Goal: Information Seeking & Learning: Learn about a topic

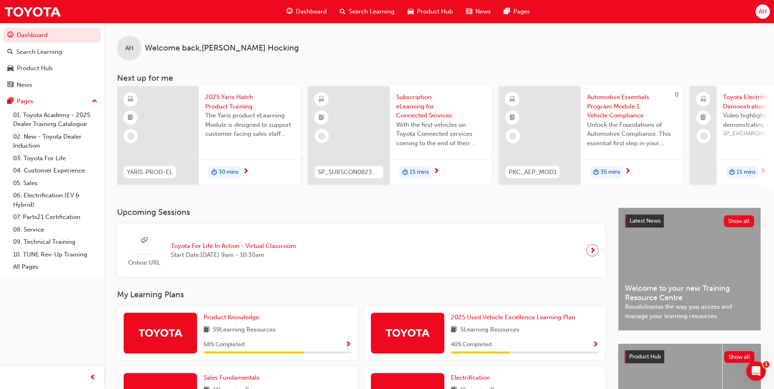
click at [351, 15] on span "Search Learning" at bounding box center [372, 11] width 46 height 9
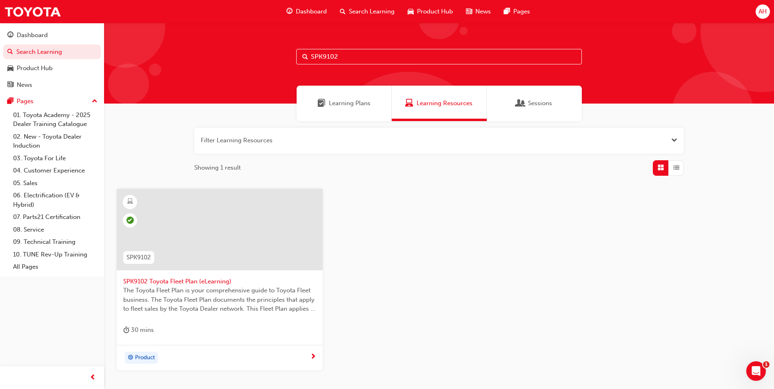
drag, startPoint x: 351, startPoint y: 58, endPoint x: 258, endPoint y: 62, distance: 93.1
click at [259, 62] on div "SPK9102" at bounding box center [439, 63] width 670 height 81
paste input "7601"
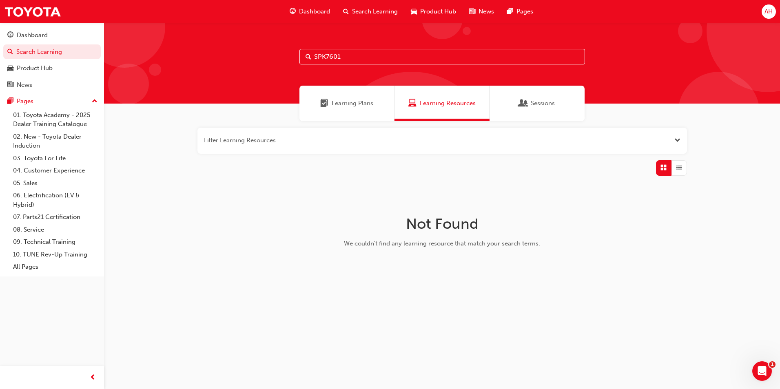
type input "SPK7601"
click at [372, 109] on div "Learning Plans" at bounding box center [346, 103] width 95 height 35
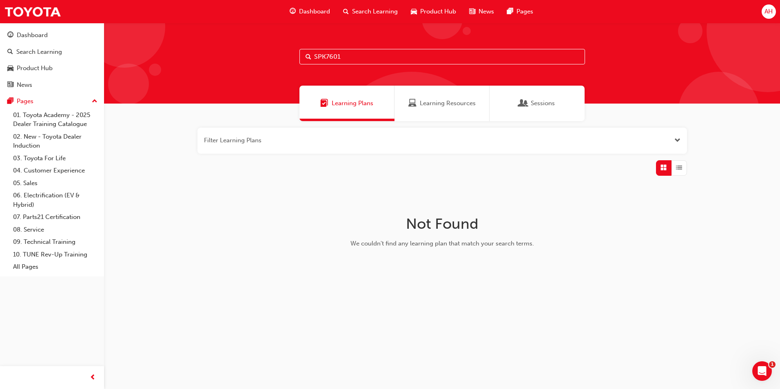
click at [414, 102] on span "Learning Resources" at bounding box center [412, 103] width 8 height 9
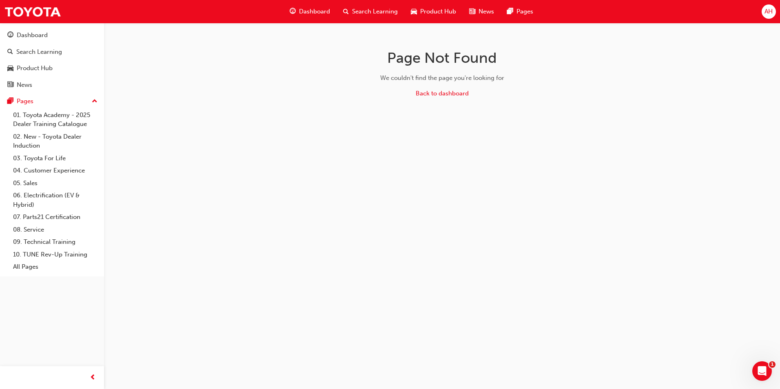
click at [373, 9] on span "Search Learning" at bounding box center [375, 11] width 46 height 9
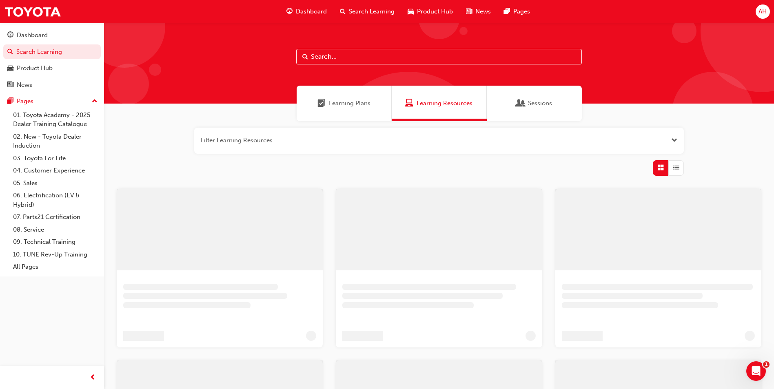
click at [346, 58] on input "text" at bounding box center [439, 56] width 286 height 15
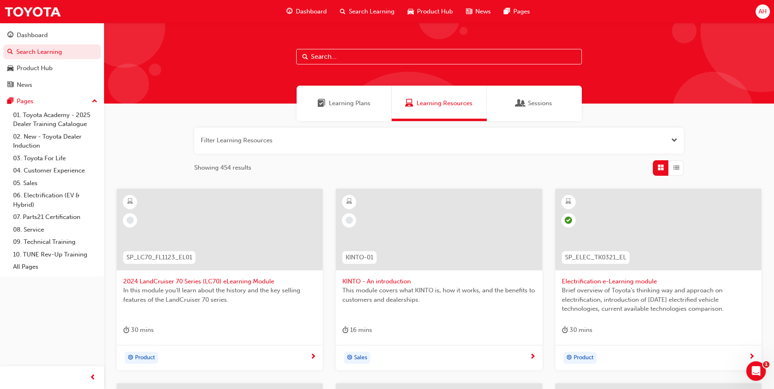
paste input "SPK7601"
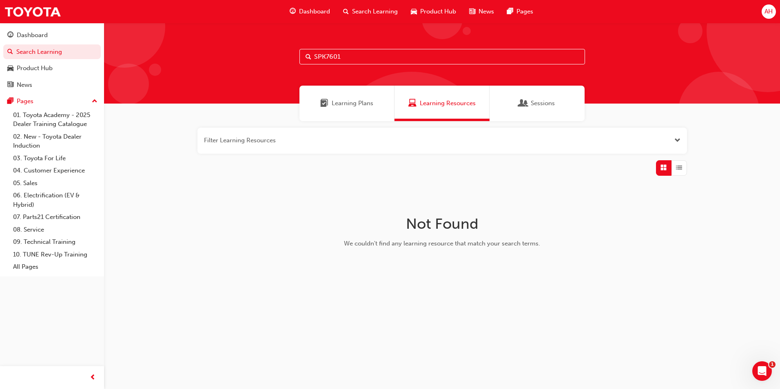
drag, startPoint x: 359, startPoint y: 50, endPoint x: 258, endPoint y: 49, distance: 100.7
click at [258, 49] on div "SPK7601" at bounding box center [442, 63] width 676 height 81
type input "induction"
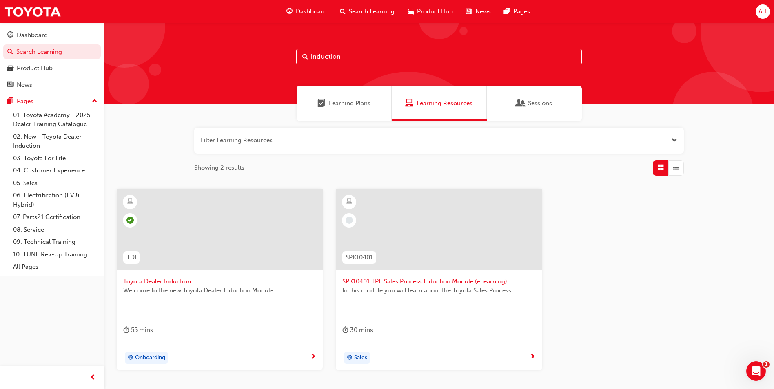
click at [429, 279] on span "SPK10401 TPE Sales Process Induction Module (eLearning)" at bounding box center [438, 281] width 193 height 9
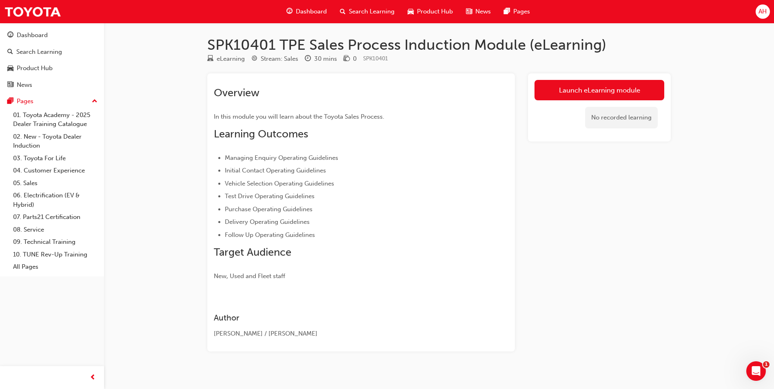
click at [385, 9] on span "Search Learning" at bounding box center [372, 11] width 46 height 9
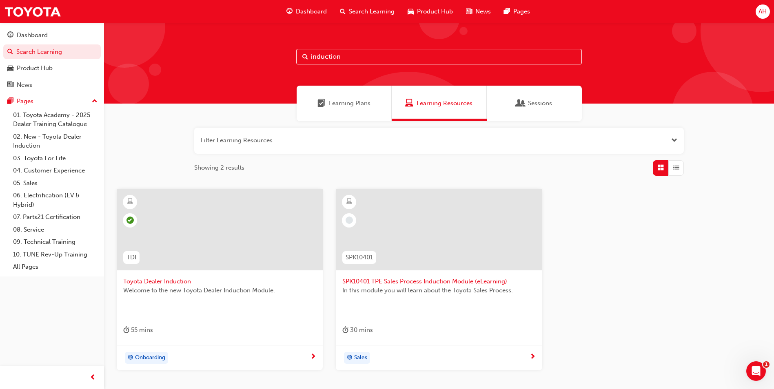
click at [157, 288] on span "Welcome to the new Toyota Dealer Induction Module." at bounding box center [219, 290] width 193 height 9
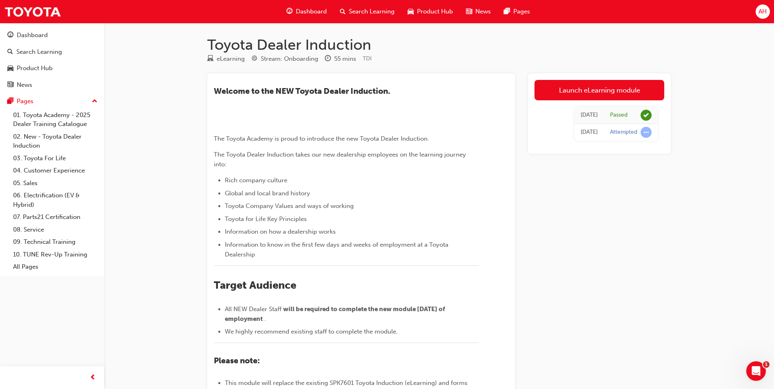
click at [359, 13] on span "Search Learning" at bounding box center [372, 11] width 46 height 9
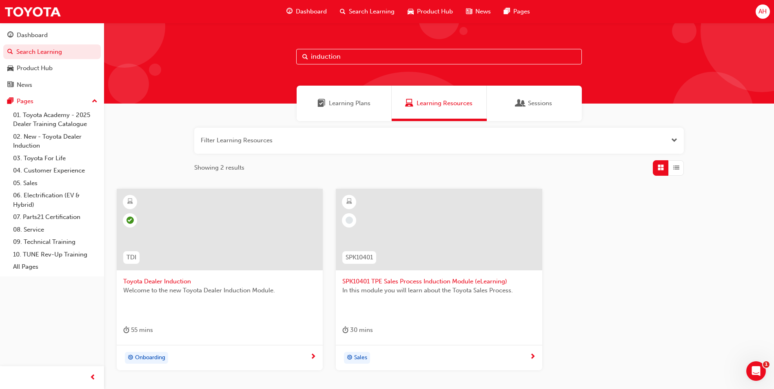
drag, startPoint x: 347, startPoint y: 54, endPoint x: 252, endPoint y: 49, distance: 95.2
click at [260, 49] on div "induction" at bounding box center [439, 63] width 670 height 81
paste input "SPK9103"
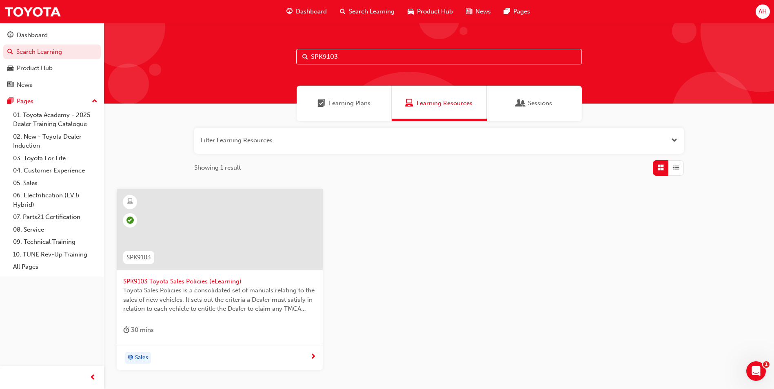
type input "SPK9103"
click at [188, 282] on span "SPK9103 Toyota Sales Policies (eLearning)" at bounding box center [219, 281] width 193 height 9
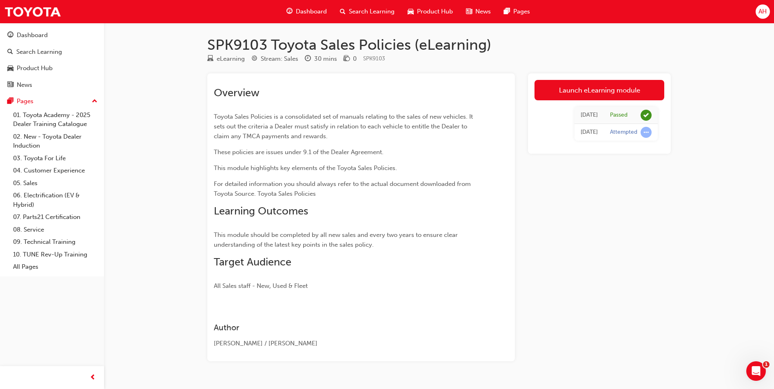
click at [363, 12] on span "Search Learning" at bounding box center [372, 11] width 46 height 9
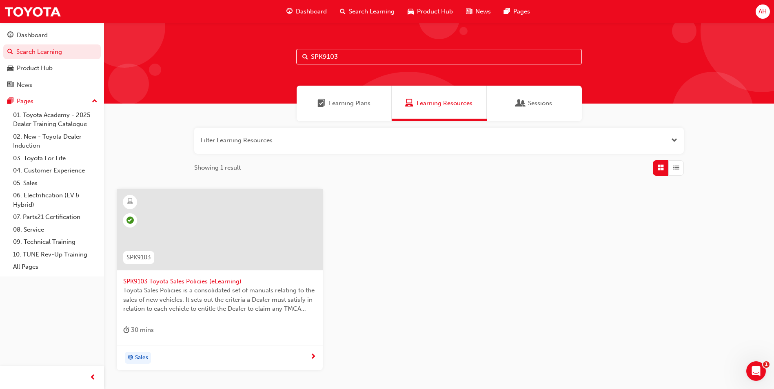
drag, startPoint x: 351, startPoint y: 52, endPoint x: 256, endPoint y: 40, distance: 95.7
click at [257, 40] on div "SPK9103" at bounding box center [439, 63] width 670 height 81
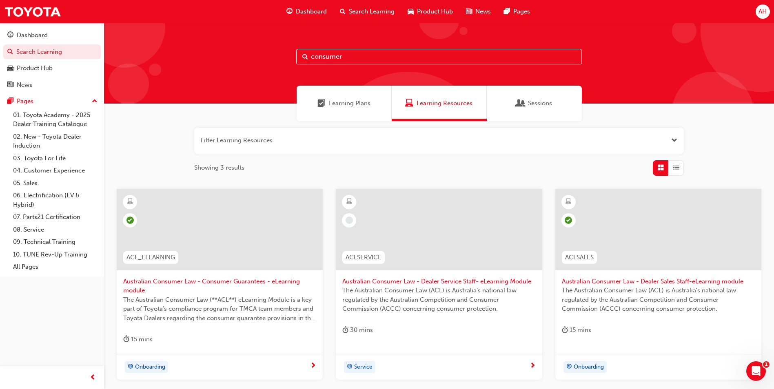
type input "consumer"
click at [229, 284] on span "Australian Consumer Law - Consumer Guarantees - eLearning module" at bounding box center [219, 286] width 193 height 18
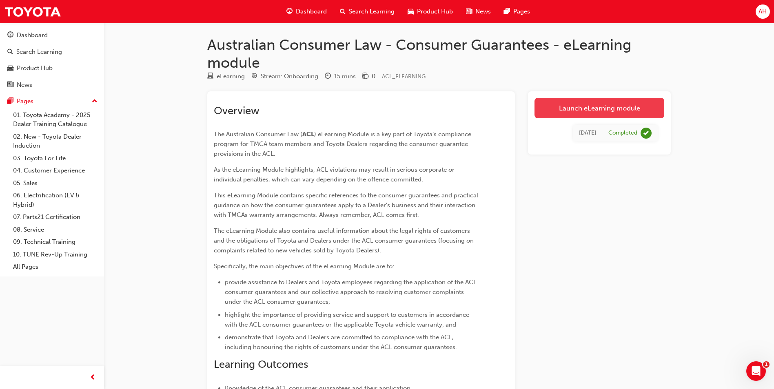
click at [629, 106] on link "Launch eLearning module" at bounding box center [599, 108] width 130 height 20
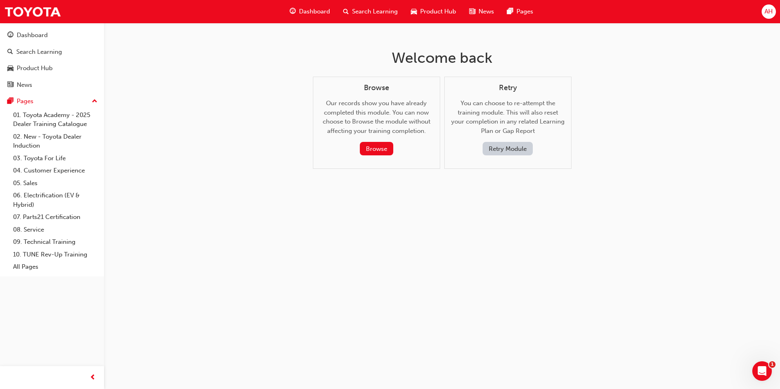
click at [502, 144] on button "Retry Module" at bounding box center [508, 148] width 50 height 13
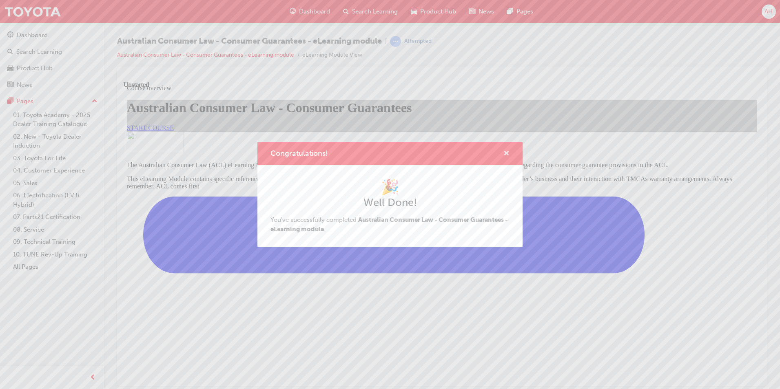
click at [504, 152] on span "cross-icon" at bounding box center [506, 154] width 6 height 7
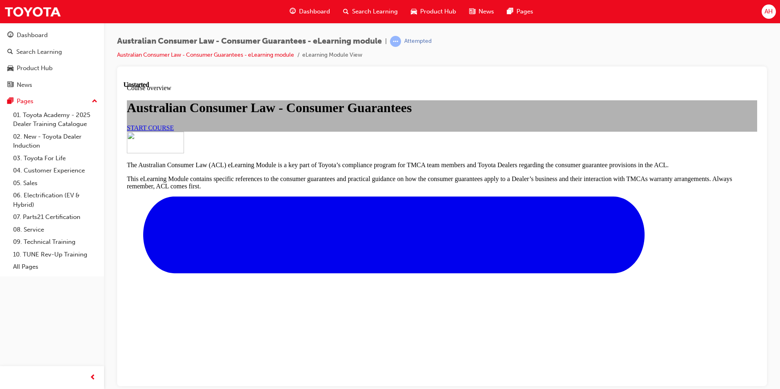
scroll to position [82, 0]
click at [174, 131] on link "START COURSE" at bounding box center [150, 127] width 47 height 7
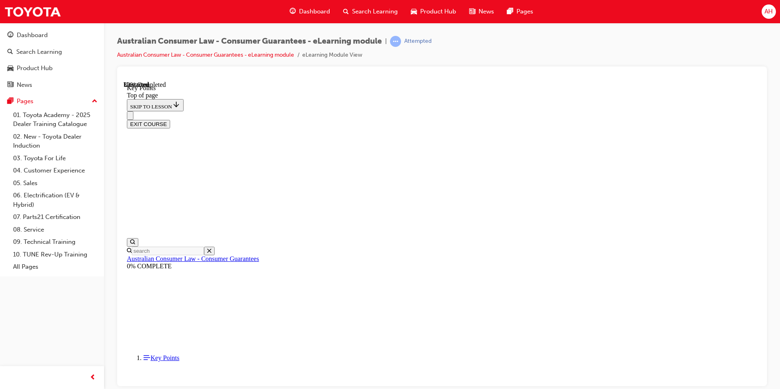
scroll to position [343, 0]
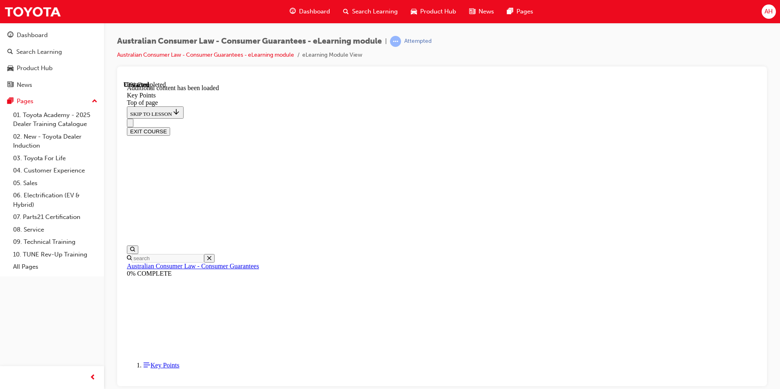
scroll to position [1012, 0]
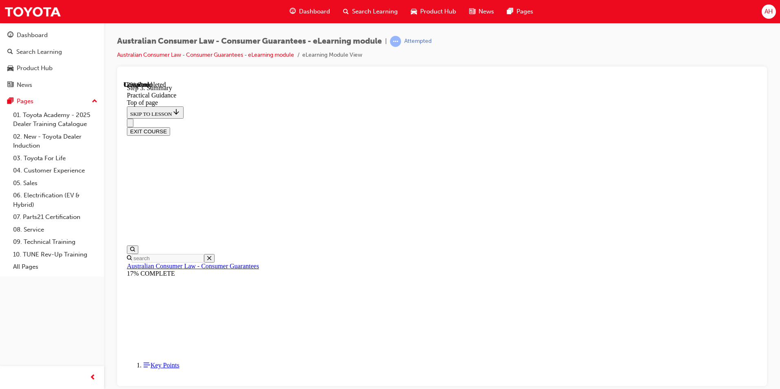
scroll to position [148, 0]
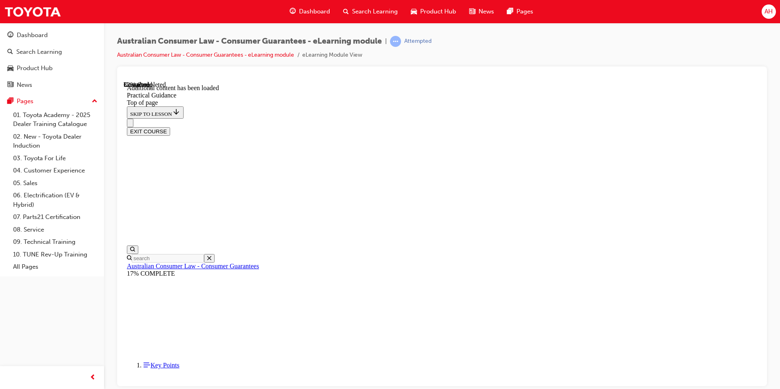
scroll to position [504, 0]
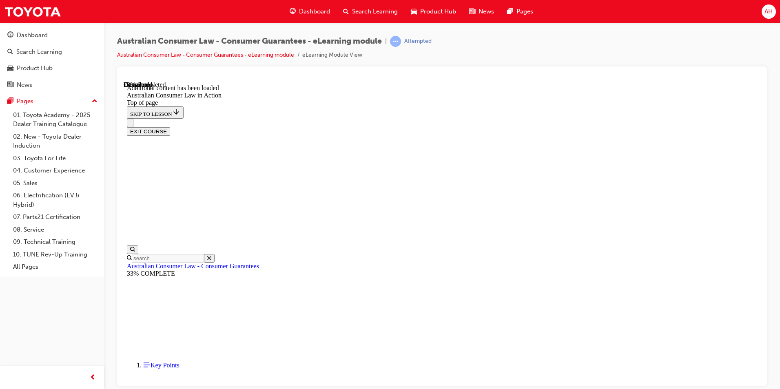
scroll to position [433, 0]
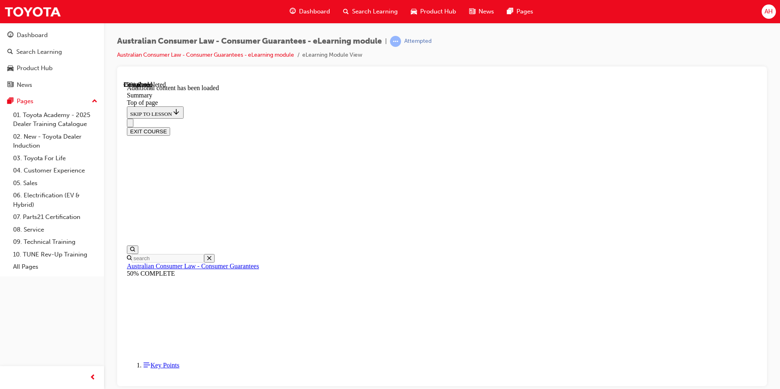
scroll to position [148, 0]
